Goal: Unclear

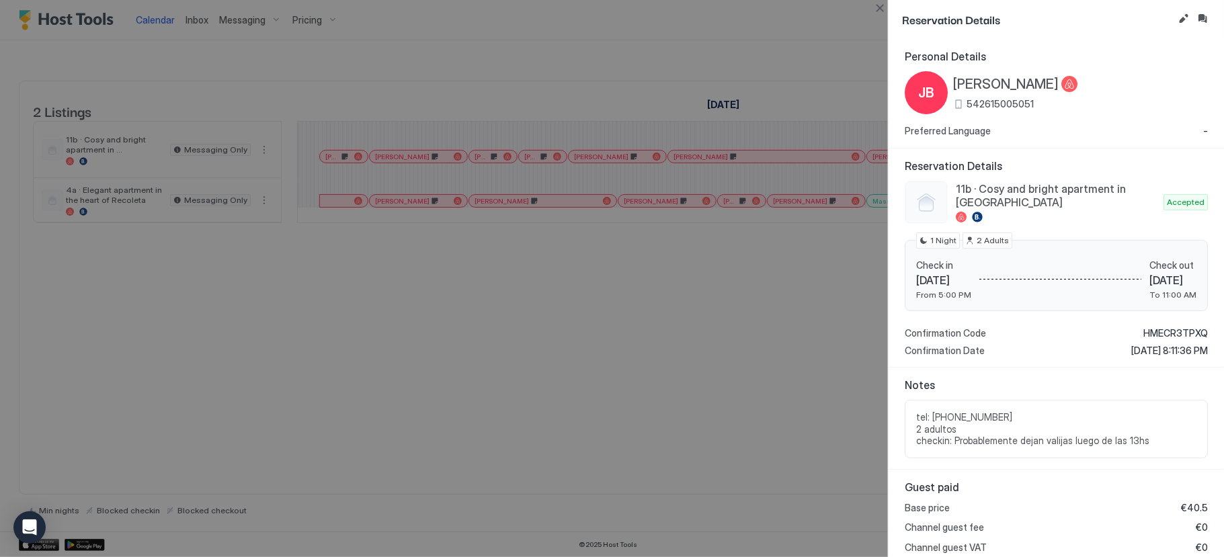
scroll to position [0, 742]
click at [606, 351] on div at bounding box center [612, 278] width 1224 height 557
click at [879, 7] on button "Close" at bounding box center [880, 8] width 16 height 16
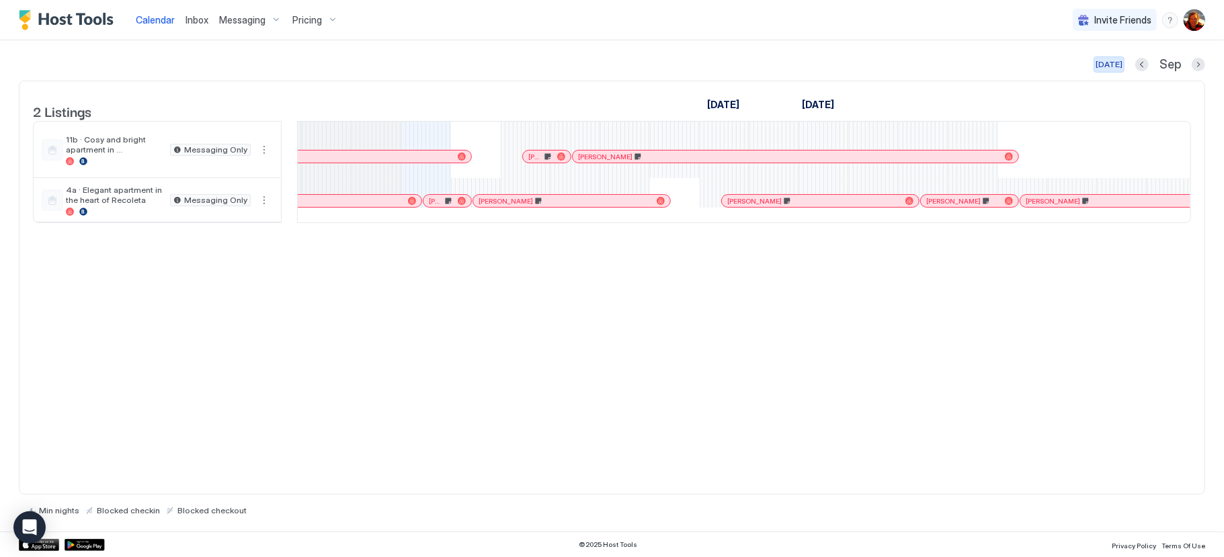
click at [1103, 61] on div "[DATE]" at bounding box center [1109, 64] width 27 height 12
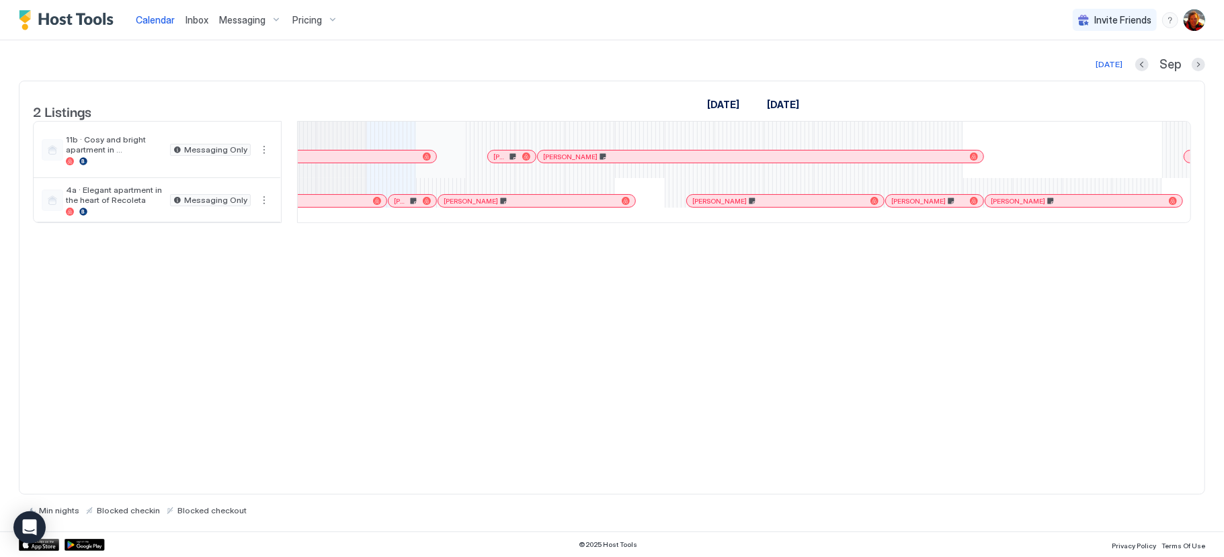
scroll to position [0, 700]
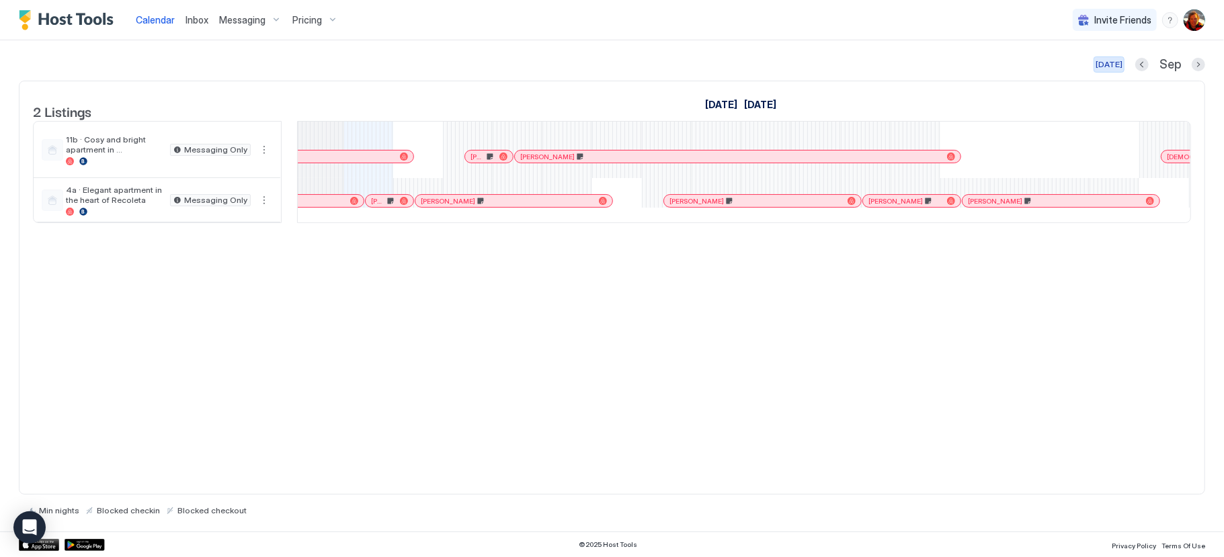
click at [1118, 69] on div "[DATE]" at bounding box center [1109, 64] width 27 height 12
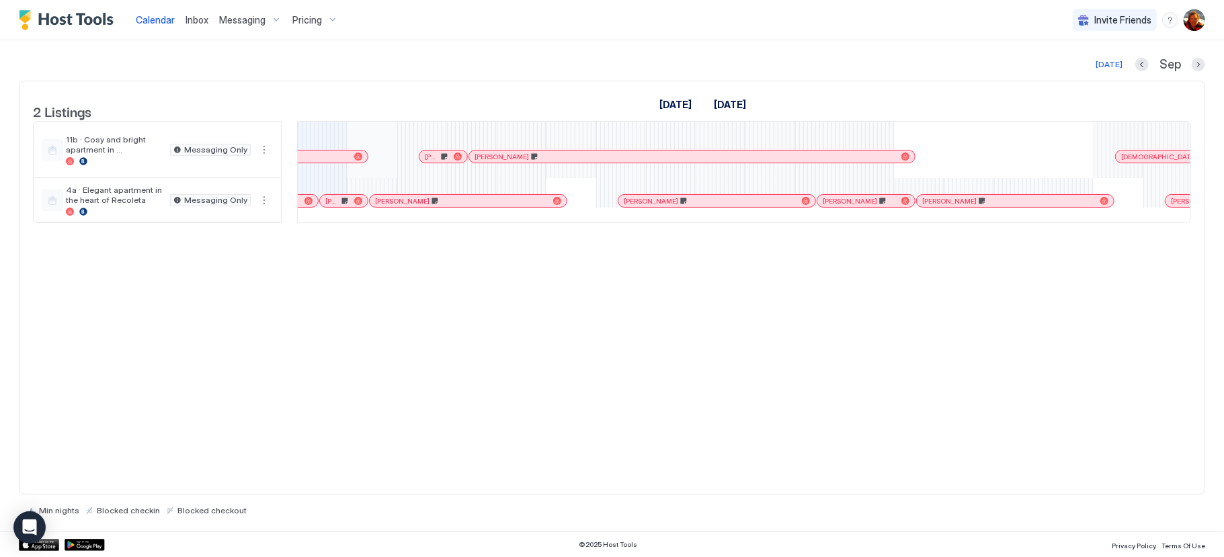
scroll to position [0, 674]
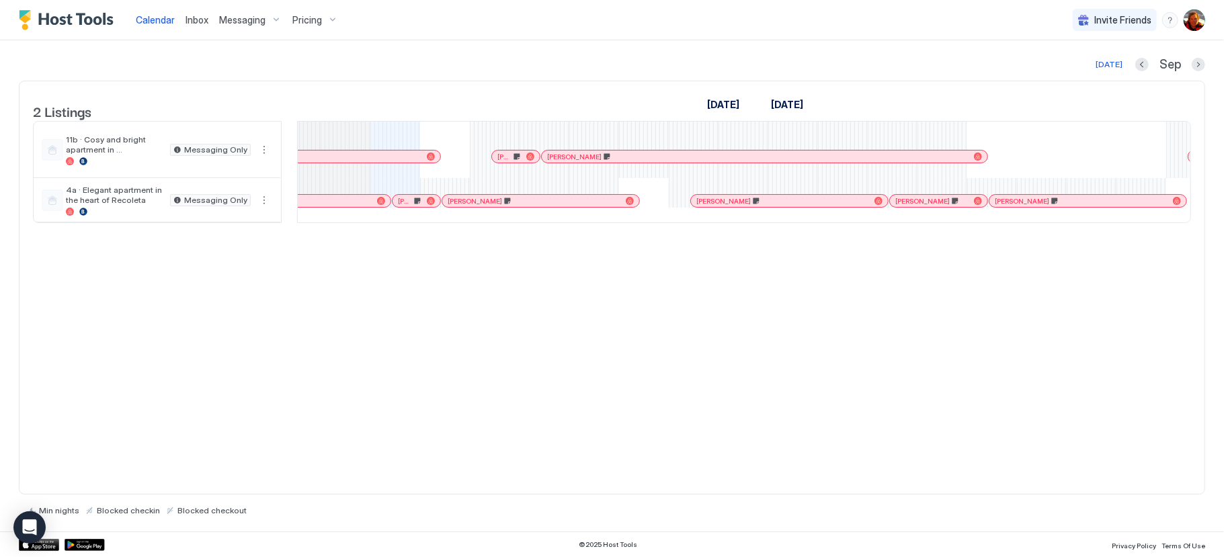
click at [379, 205] on div at bounding box center [381, 201] width 8 height 8
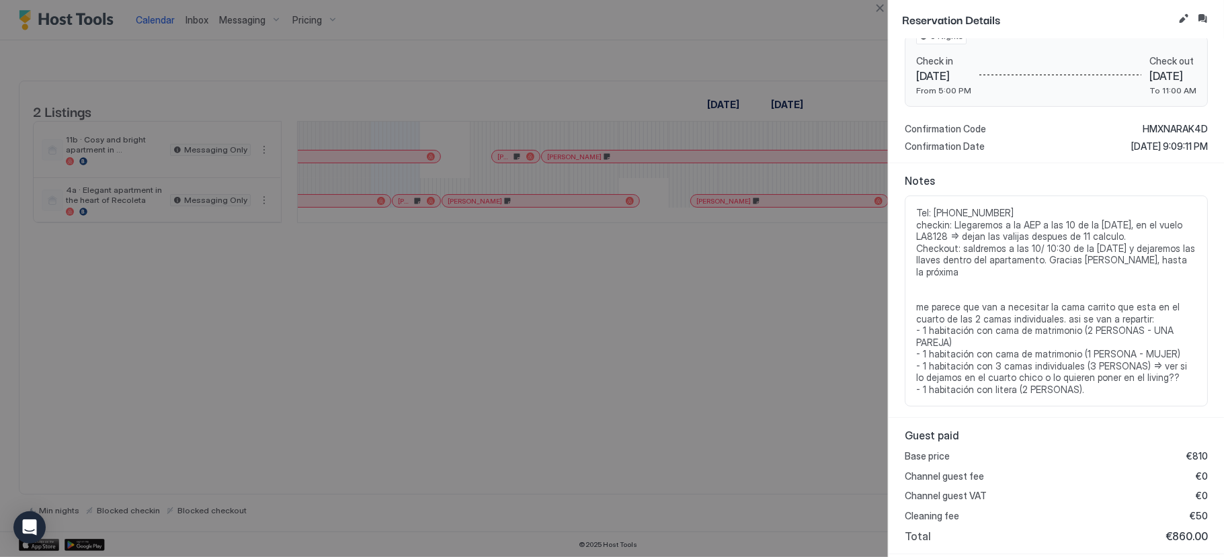
scroll to position [205, 0]
click at [791, 337] on div at bounding box center [612, 278] width 1224 height 557
drag, startPoint x: 882, startPoint y: 13, endPoint x: 811, endPoint y: 135, distance: 141.3
click at [882, 13] on button "Close" at bounding box center [880, 8] width 16 height 16
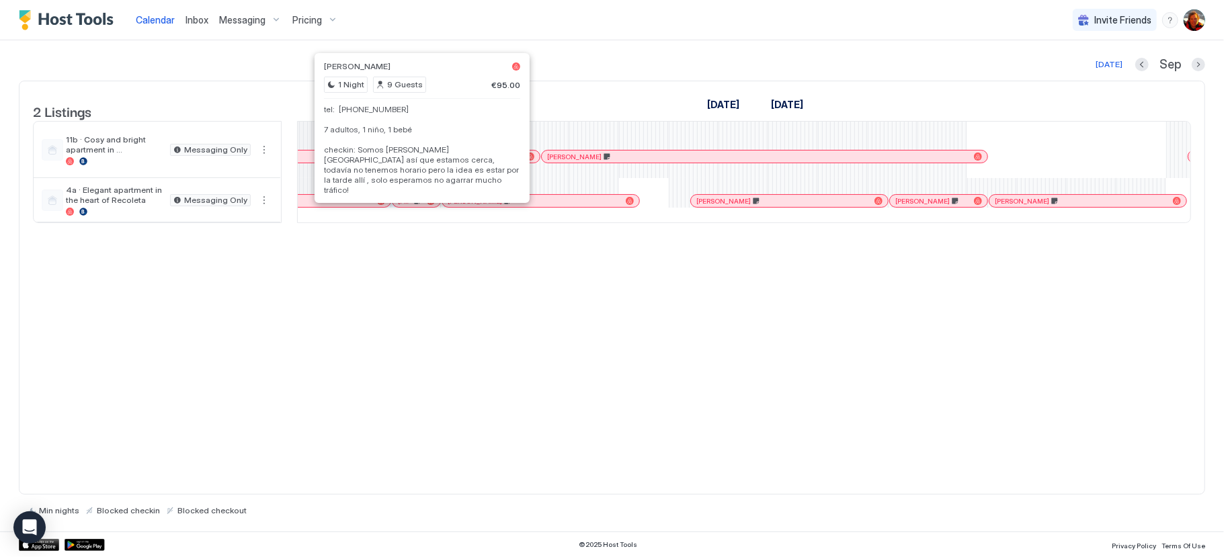
click at [422, 206] on div at bounding box center [422, 201] width 11 height 11
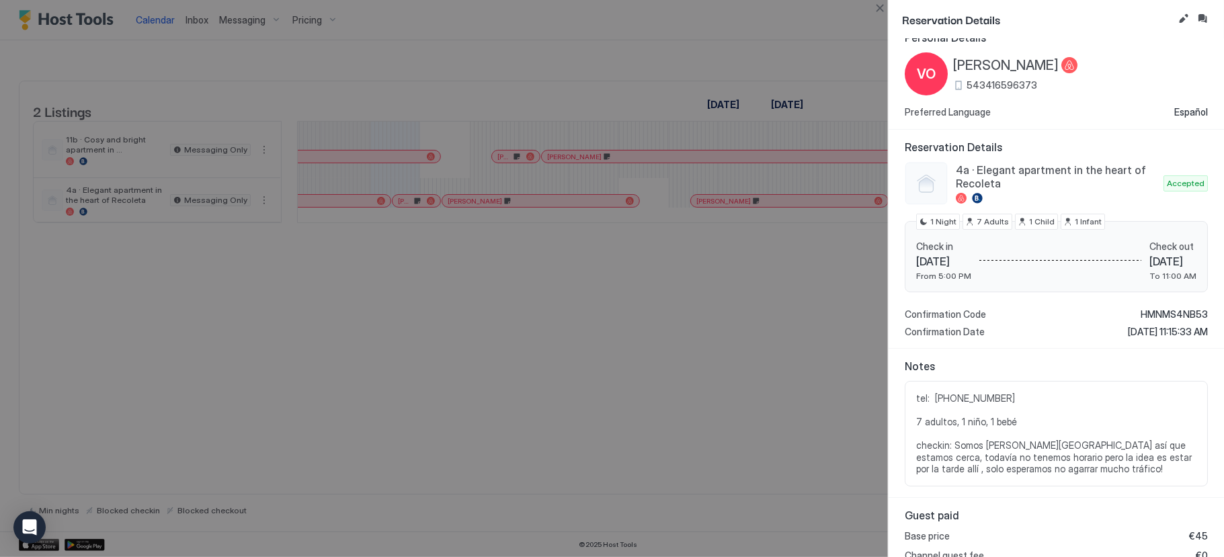
scroll to position [23, 0]
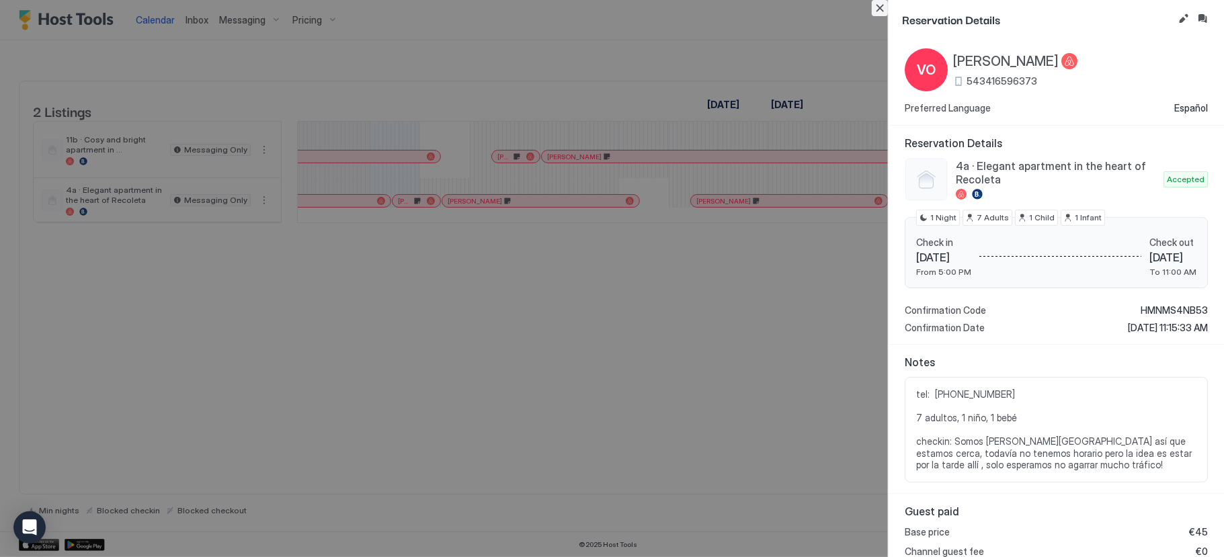
click at [876, 13] on button "Close" at bounding box center [880, 8] width 16 height 16
